Goal: Find specific page/section: Find specific page/section

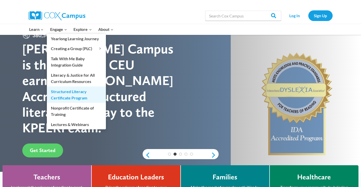
scroll to position [25, 0]
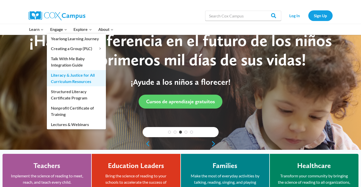
click at [80, 78] on link "Literacy & Justice for All Curriculum Resources" at bounding box center [76, 78] width 59 height 16
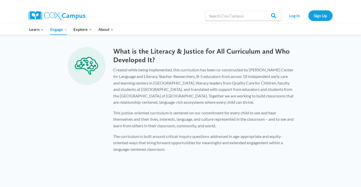
scroll to position [330, 0]
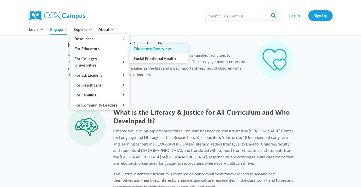
click at [168, 50] on link "Educators Overview" at bounding box center [159, 49] width 59 height 10
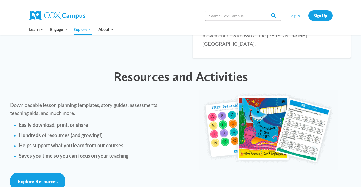
scroll to position [1116, 0]
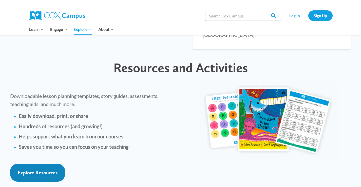
click at [28, 170] on span "Explore Resources" at bounding box center [38, 173] width 40 height 6
click at [48, 170] on span "Explore Resources" at bounding box center [38, 173] width 40 height 6
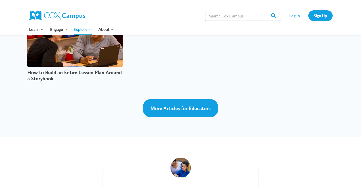
scroll to position [1345, 0]
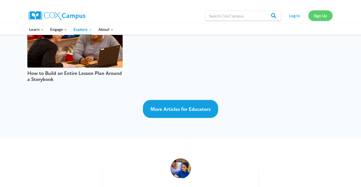
click at [327, 15] on link "Sign Up" at bounding box center [321, 15] width 24 height 10
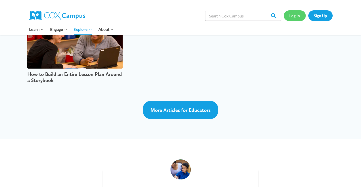
click at [299, 16] on link "Log In" at bounding box center [295, 15] width 22 height 10
